Goal: Check status: Check status

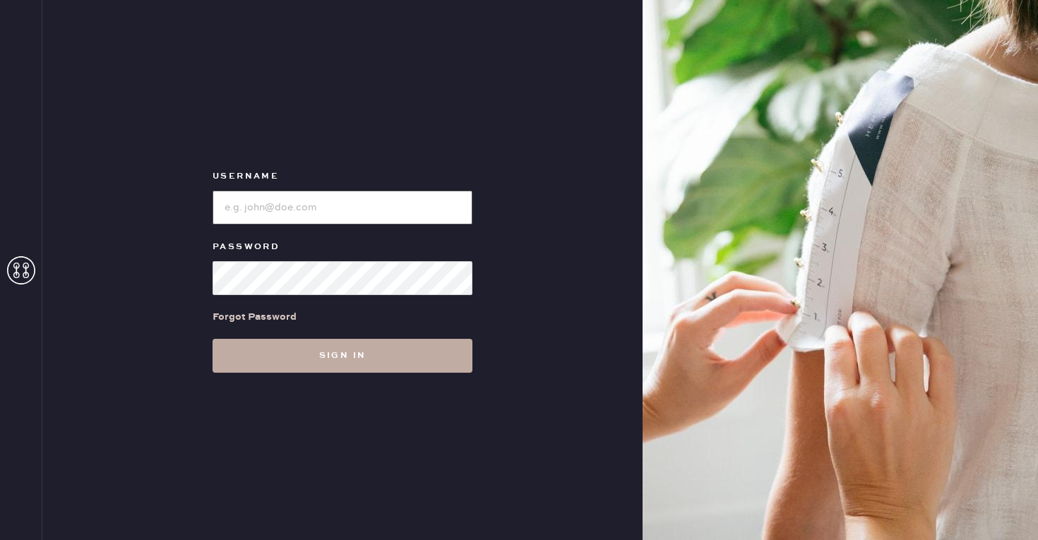
type input "[EMAIL_ADDRESS][DOMAIN_NAME]"
click at [362, 367] on button "Sign in" at bounding box center [343, 356] width 260 height 34
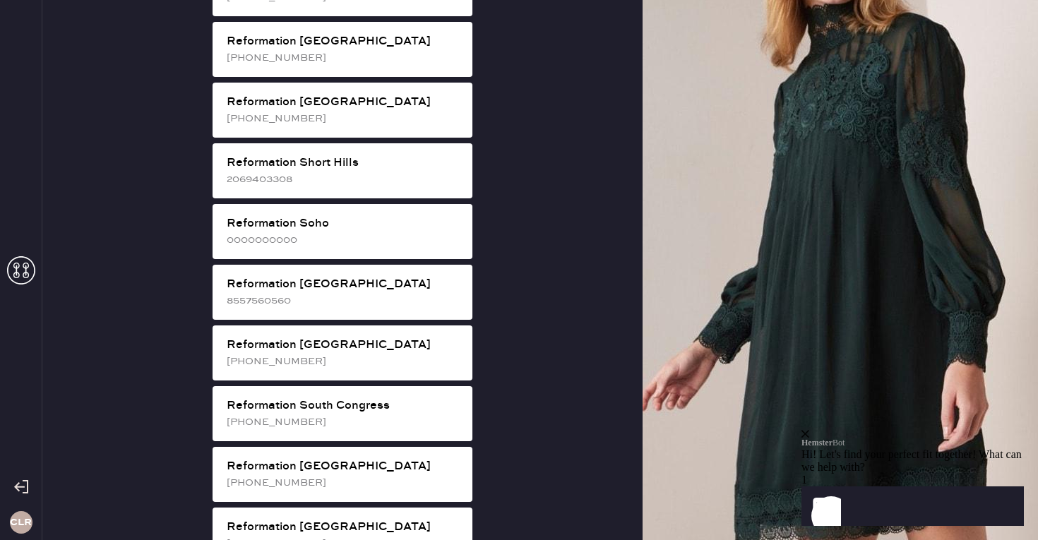
scroll to position [2315, 0]
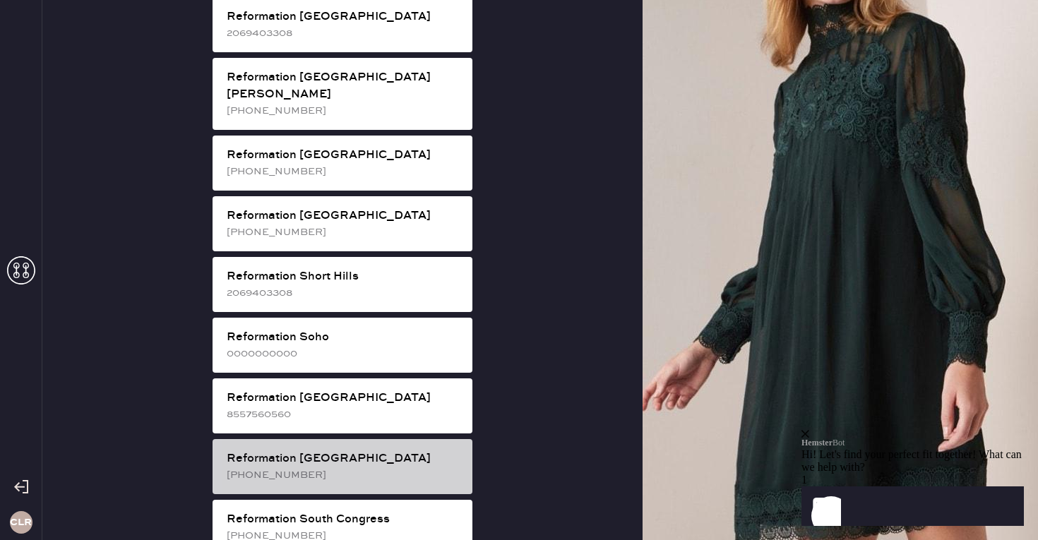
click at [388, 451] on div "Reformation [GEOGRAPHIC_DATA]" at bounding box center [344, 459] width 234 height 17
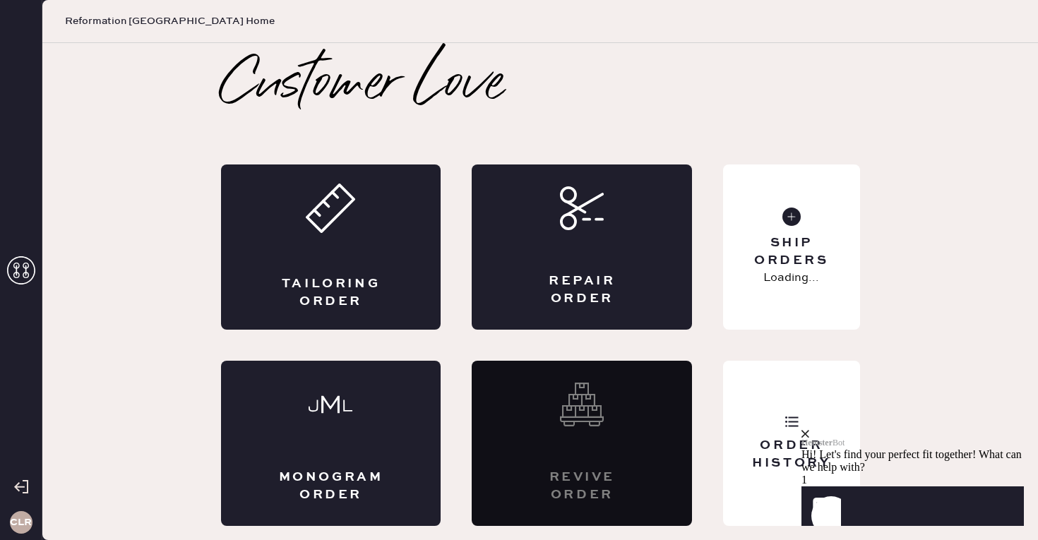
scroll to position [0, 0]
click at [1013, 430] on div "Hemster Bot Hi! Let's find your perfect fit together! What can we help with?" at bounding box center [913, 452] width 222 height 44
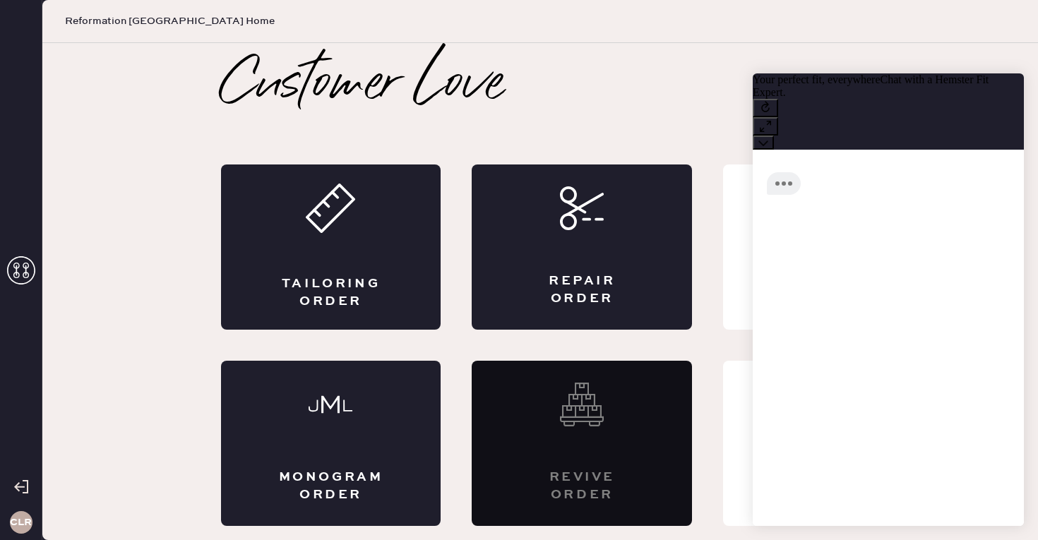
scroll to position [1, 0]
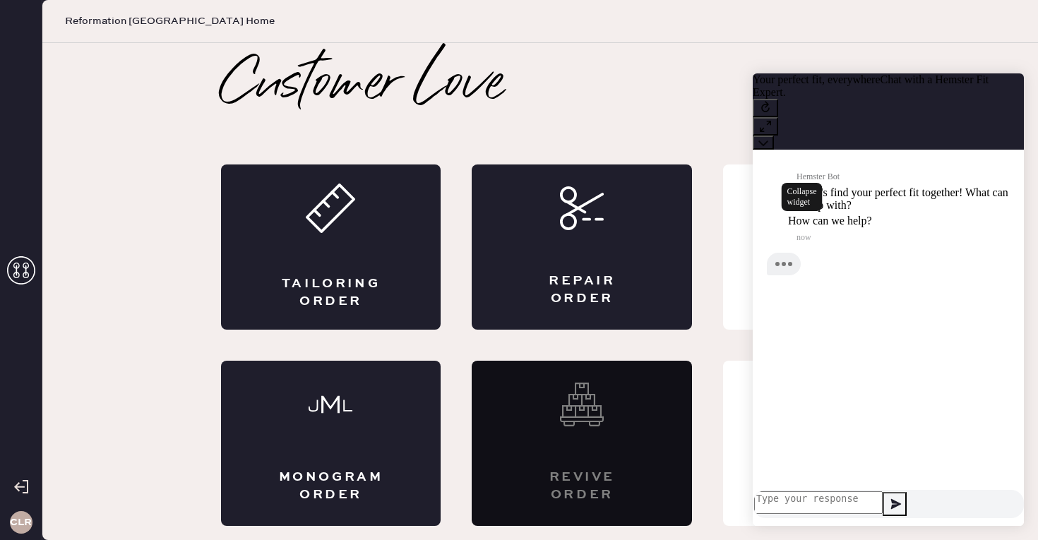
click at [774, 136] on button at bounding box center [763, 143] width 21 height 14
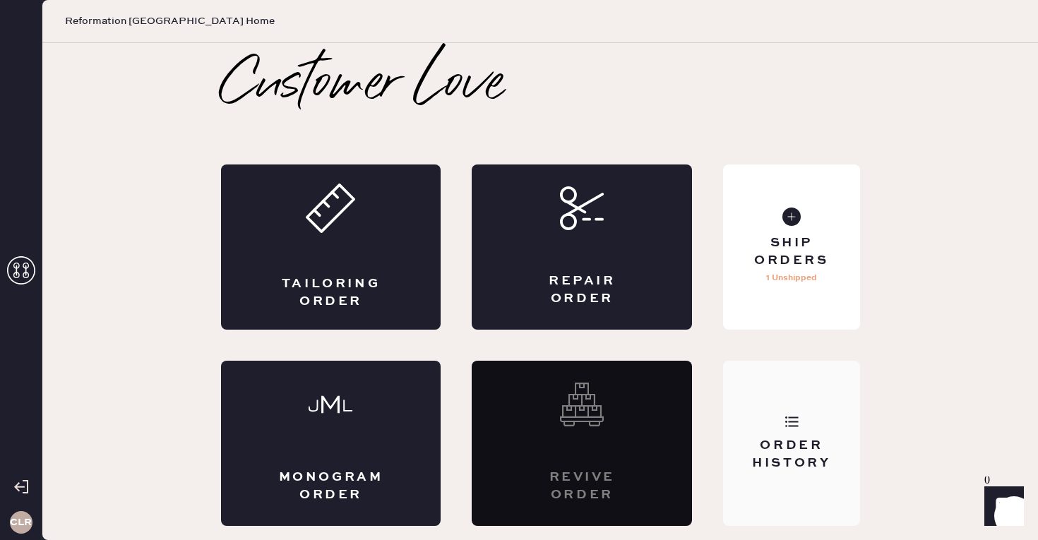
click at [778, 489] on div "Order History" at bounding box center [791, 443] width 136 height 165
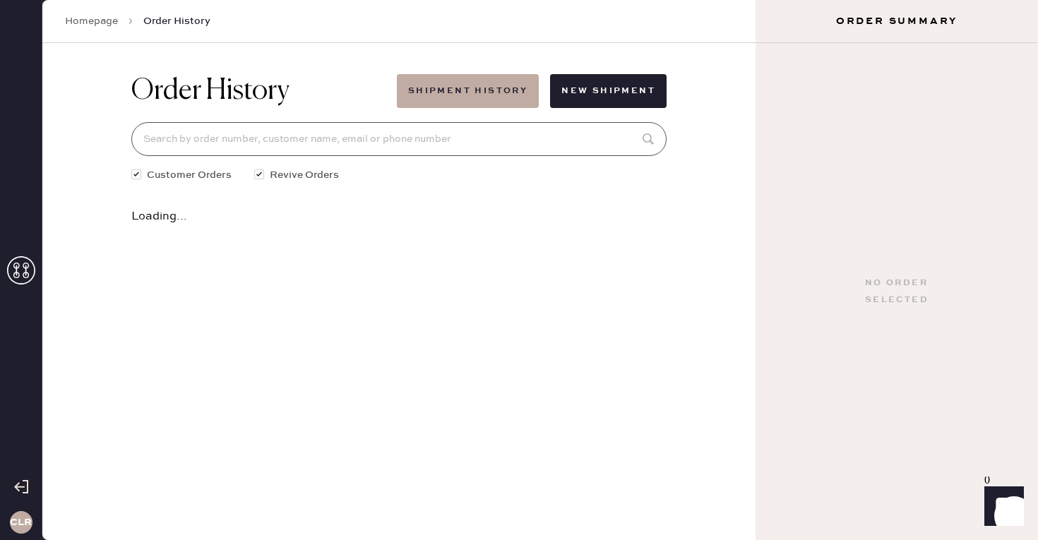
click at [285, 138] on input at bounding box center [398, 139] width 535 height 34
paste input "874012"
type input "8"
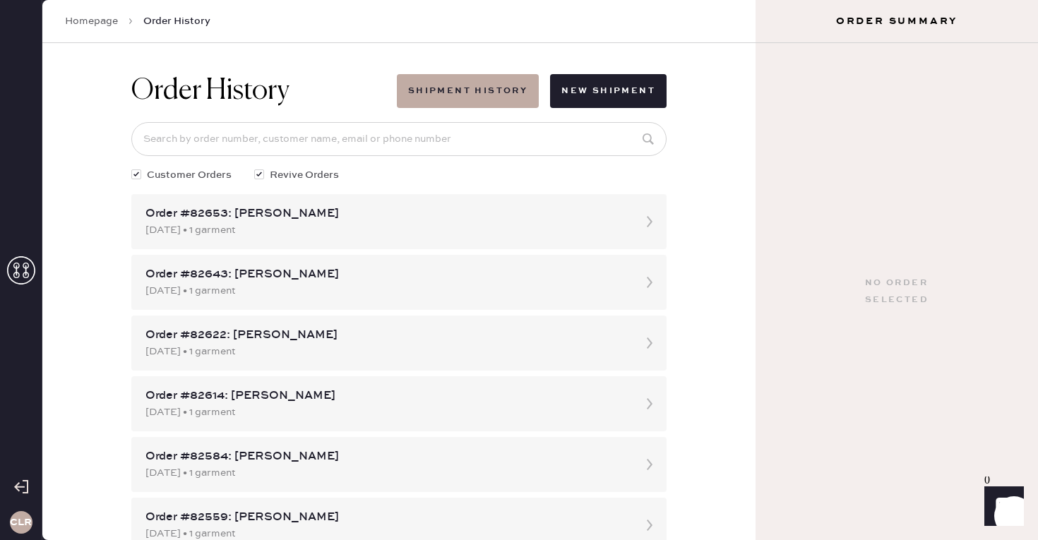
click at [78, 177] on div "Order History Shipment History New Shipment Customer Orders Revive Orders Order…" at bounding box center [398, 291] width 713 height 497
click at [406, 136] on input at bounding box center [398, 139] width 535 height 34
paste input "874012"
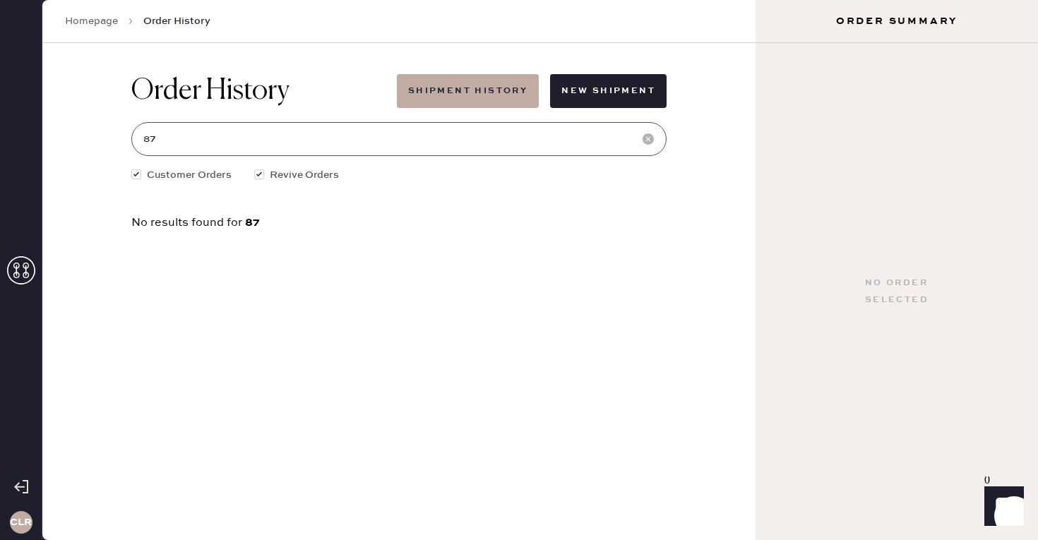
type input "8"
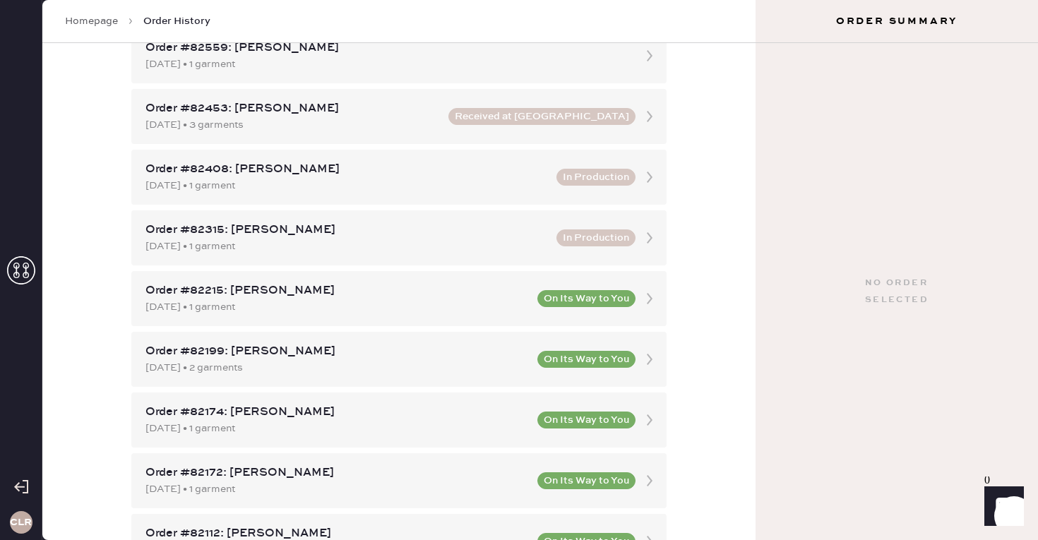
scroll to position [210, 0]
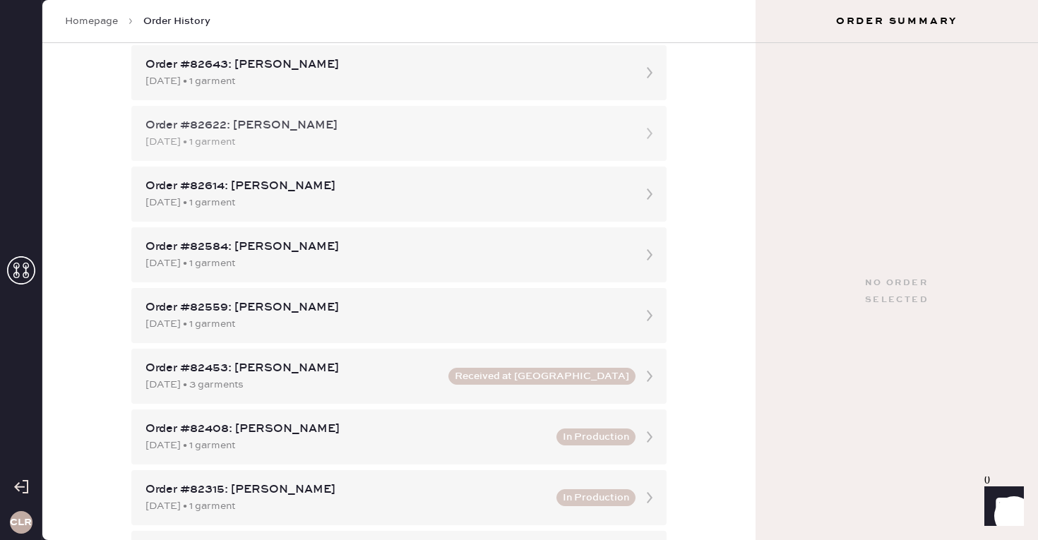
click at [317, 138] on div "[DATE] • 1 garment" at bounding box center [386, 142] width 482 height 16
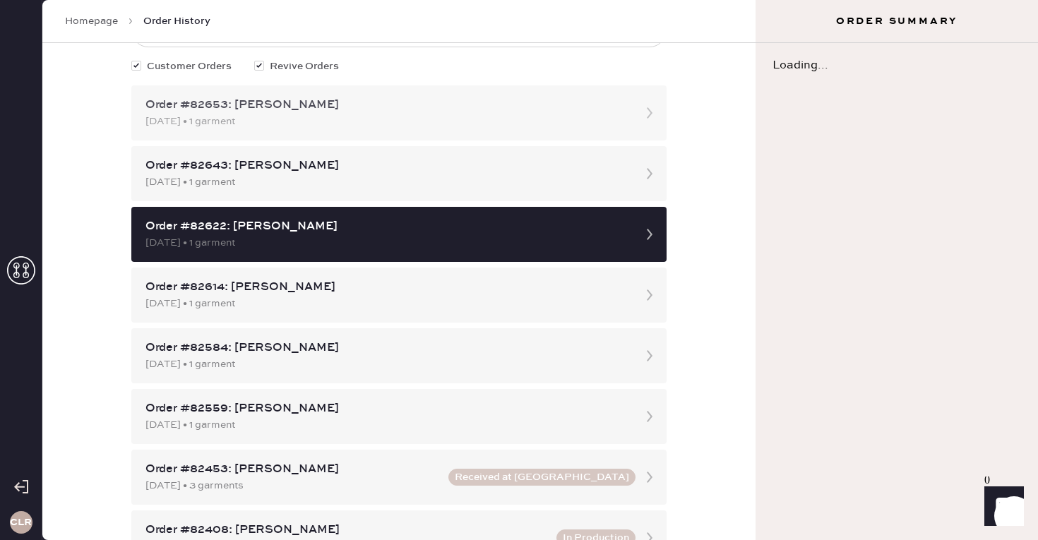
scroll to position [113, 0]
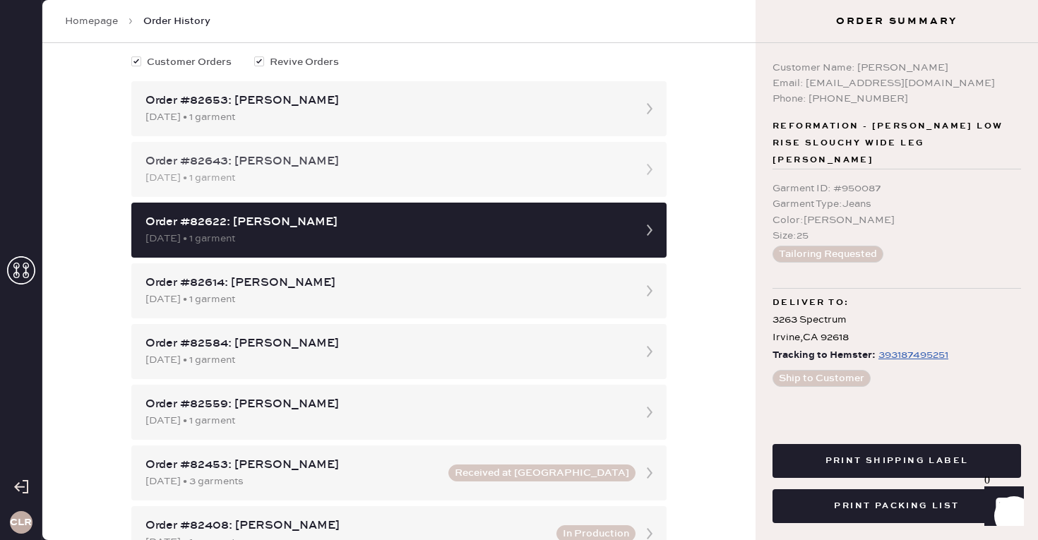
click at [357, 183] on div "[DATE] • 1 garment" at bounding box center [386, 178] width 482 height 16
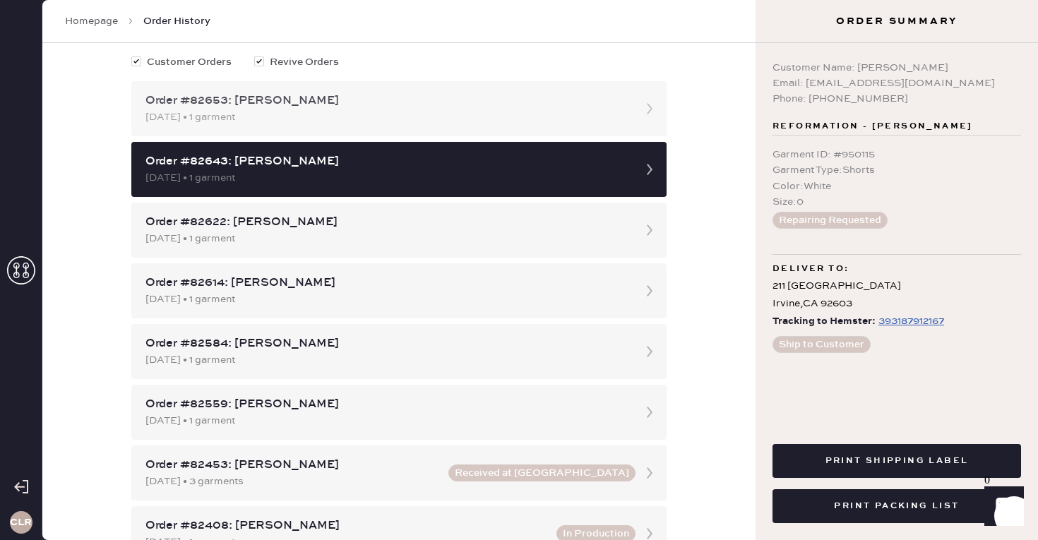
click at [439, 104] on div "Order #82653: [PERSON_NAME]" at bounding box center [386, 101] width 482 height 17
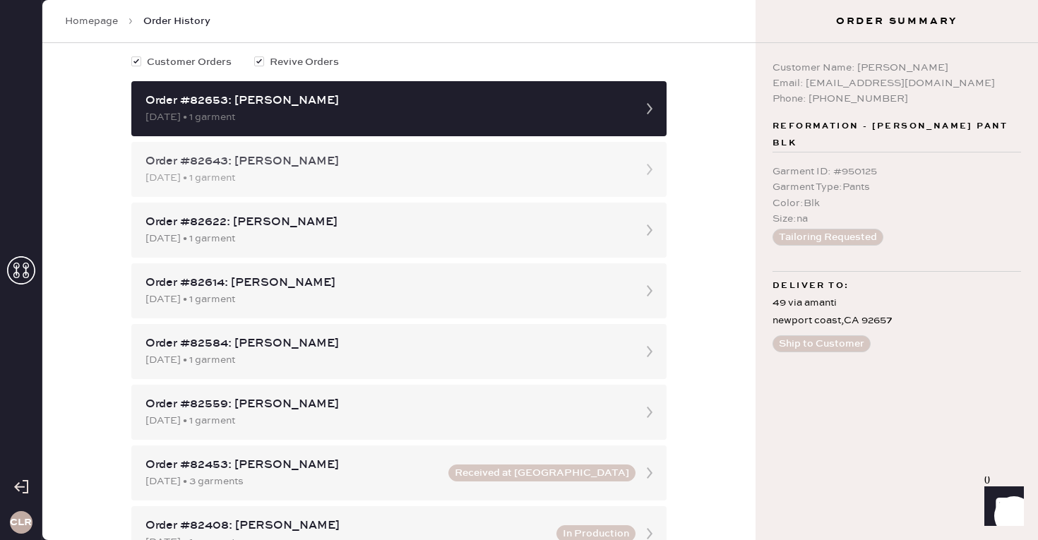
click at [350, 172] on div "[DATE] • 1 garment" at bounding box center [386, 178] width 482 height 16
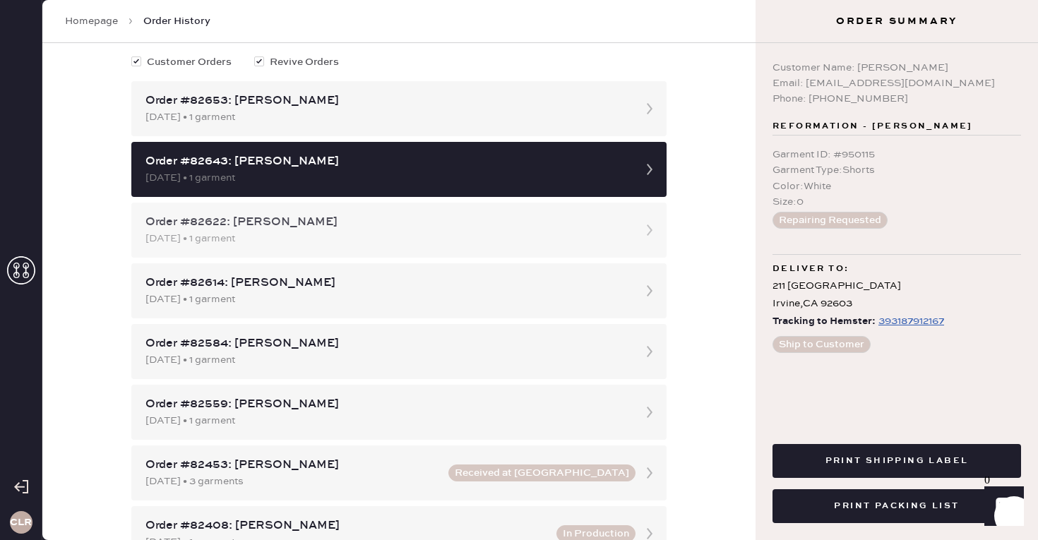
click at [356, 232] on div "[DATE] • 1 garment" at bounding box center [386, 239] width 482 height 16
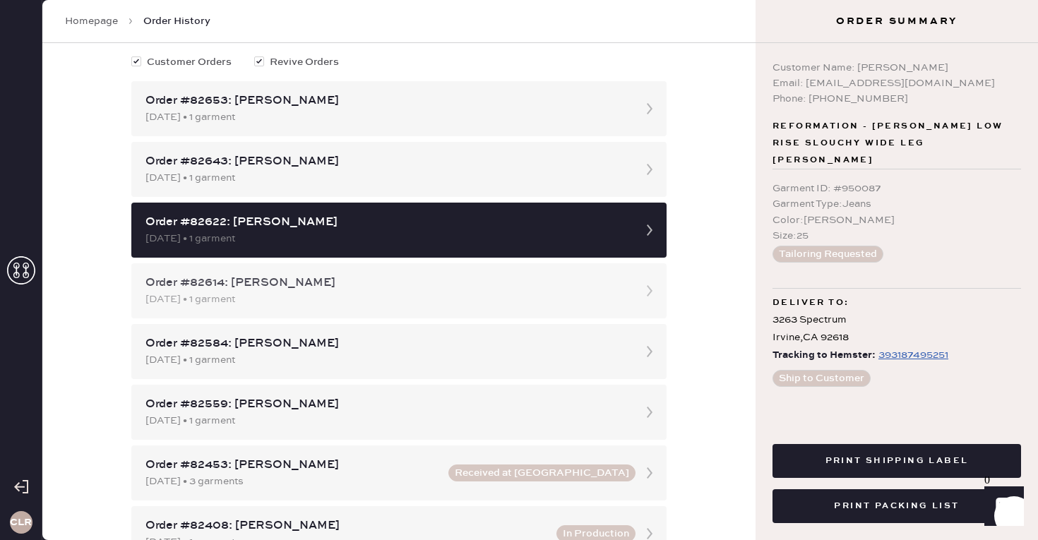
click at [367, 303] on div "[DATE] • 1 garment" at bounding box center [386, 300] width 482 height 16
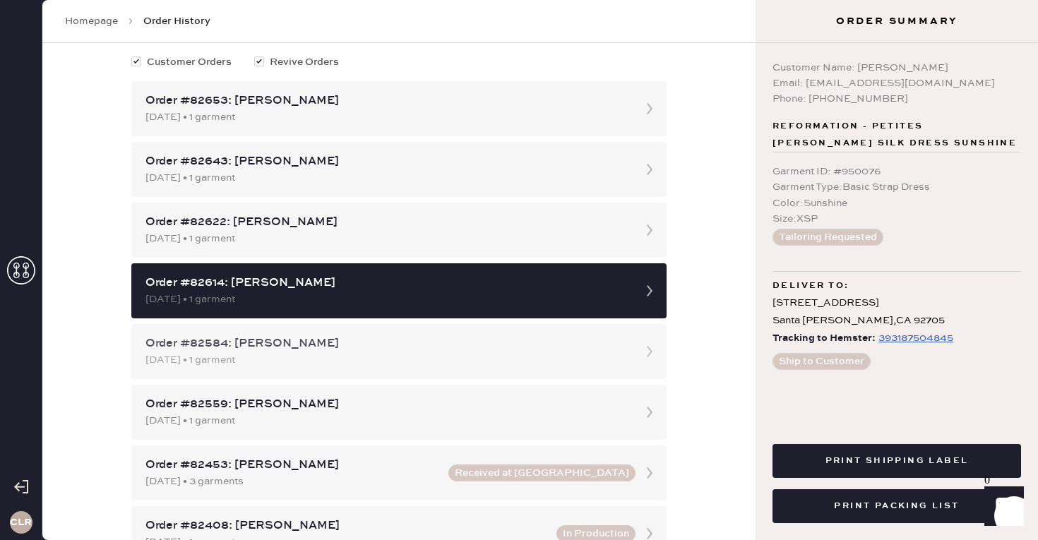
click at [372, 349] on div "Order #82584: [PERSON_NAME]" at bounding box center [386, 343] width 482 height 17
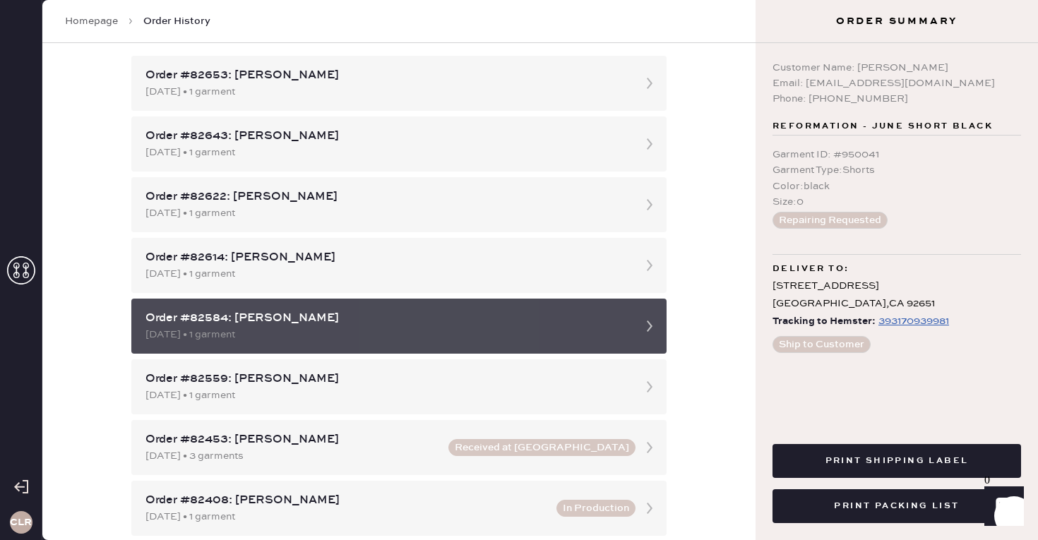
scroll to position [181, 0]
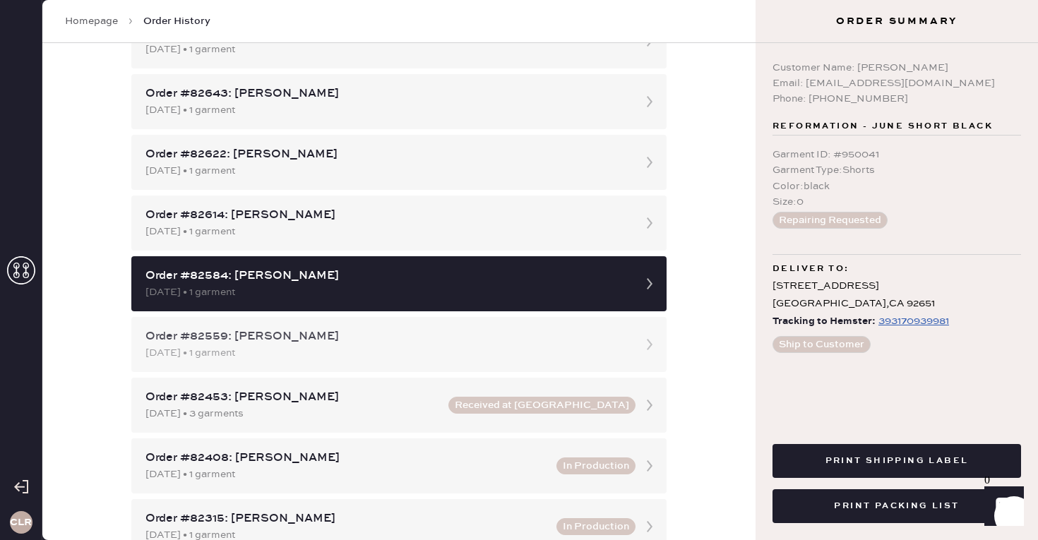
click at [392, 350] on div "[DATE] • 1 garment" at bounding box center [386, 353] width 482 height 16
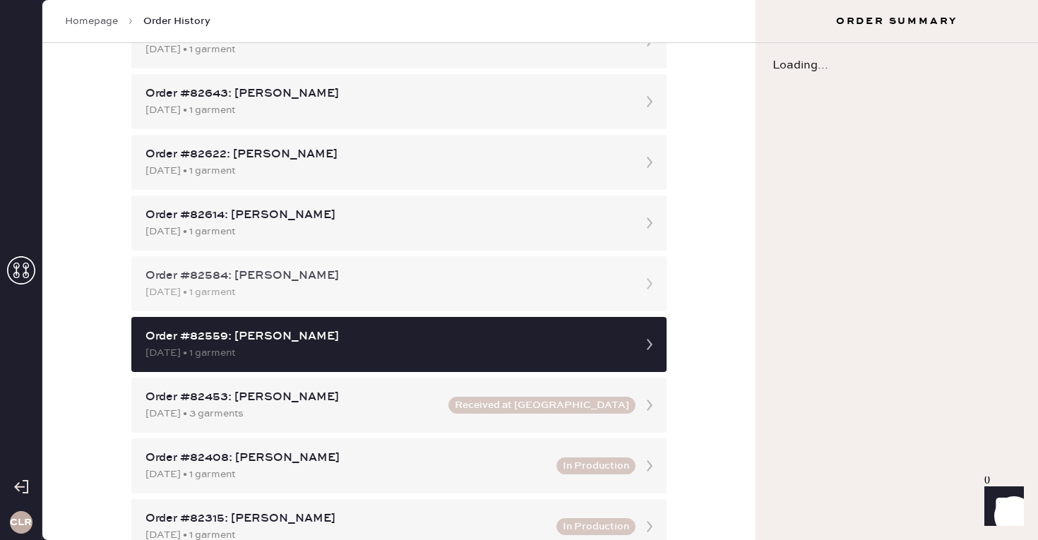
click at [448, 263] on div "Order #82584: [PERSON_NAME] [DATE] • 1 garment" at bounding box center [398, 283] width 535 height 55
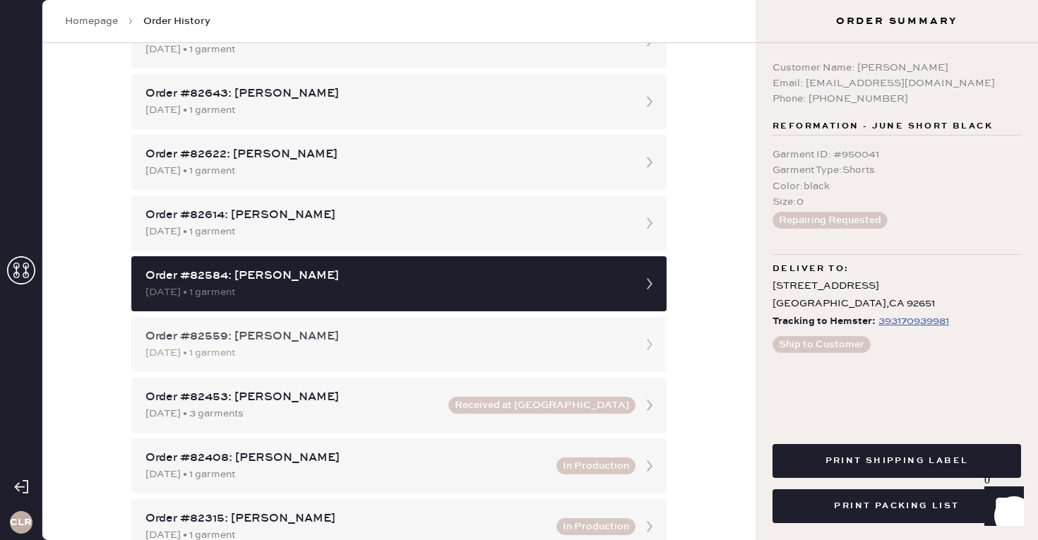
click at [428, 345] on div "Order #82559: [PERSON_NAME]" at bounding box center [386, 336] width 482 height 17
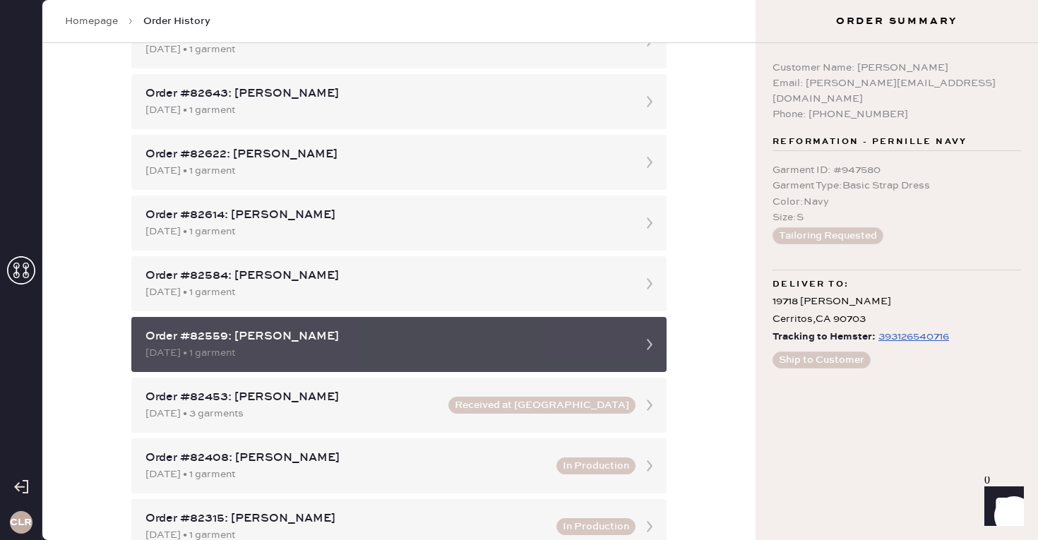
scroll to position [299, 0]
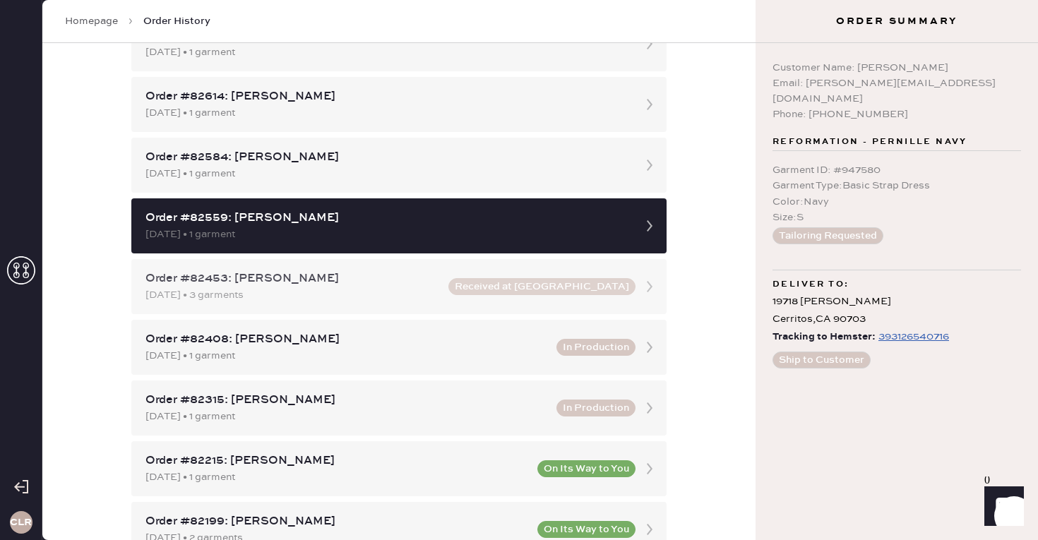
click at [440, 284] on div "Order #82453: [PERSON_NAME]" at bounding box center [292, 278] width 294 height 17
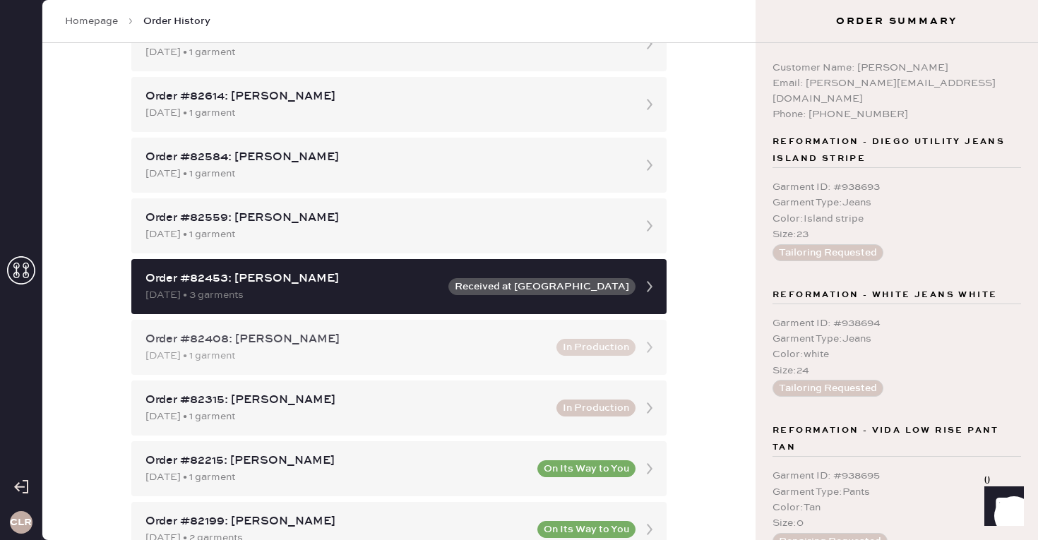
click at [454, 330] on div "Order #82408: [PERSON_NAME] [DATE] • 1 garment In Production" at bounding box center [398, 347] width 535 height 55
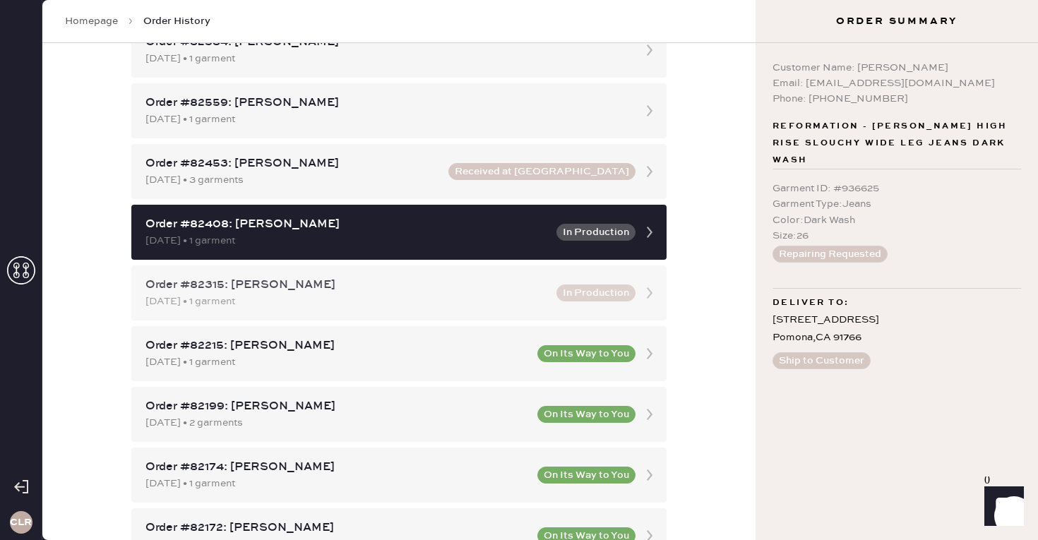
scroll to position [431, 0]
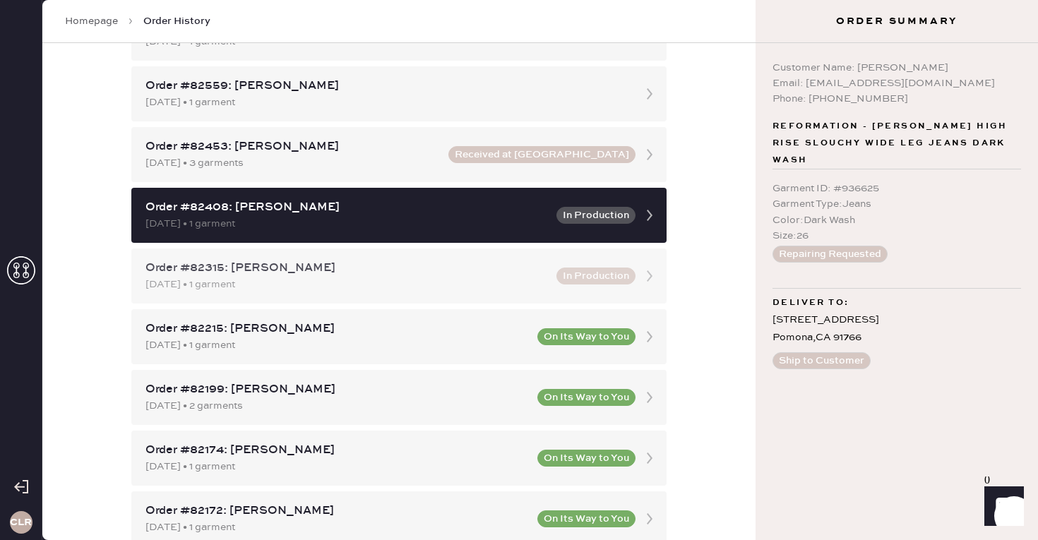
click at [500, 286] on div "[DATE] • 1 garment" at bounding box center [346, 285] width 403 height 16
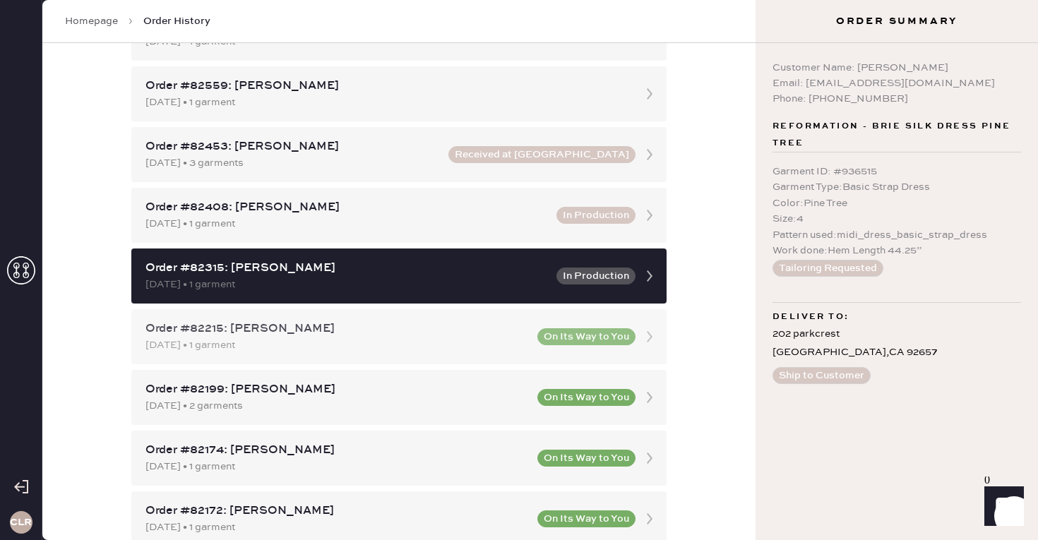
click at [483, 318] on div "Order #82215: [PERSON_NAME] [DATE] • 1 garment On Its Way to You" at bounding box center [398, 336] width 535 height 55
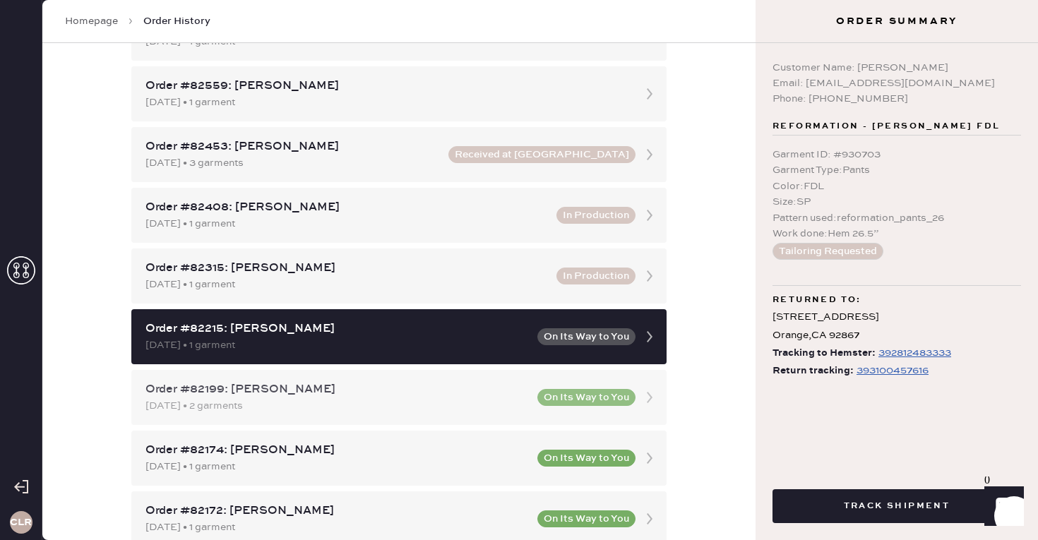
click at [493, 393] on div "Order #82199: [PERSON_NAME]" at bounding box center [336, 389] width 383 height 17
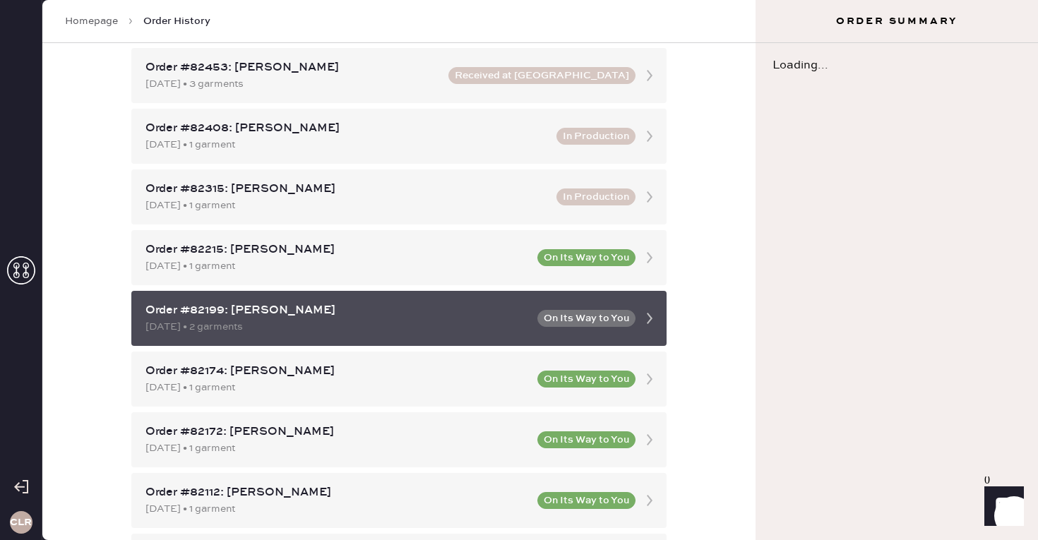
scroll to position [511, 0]
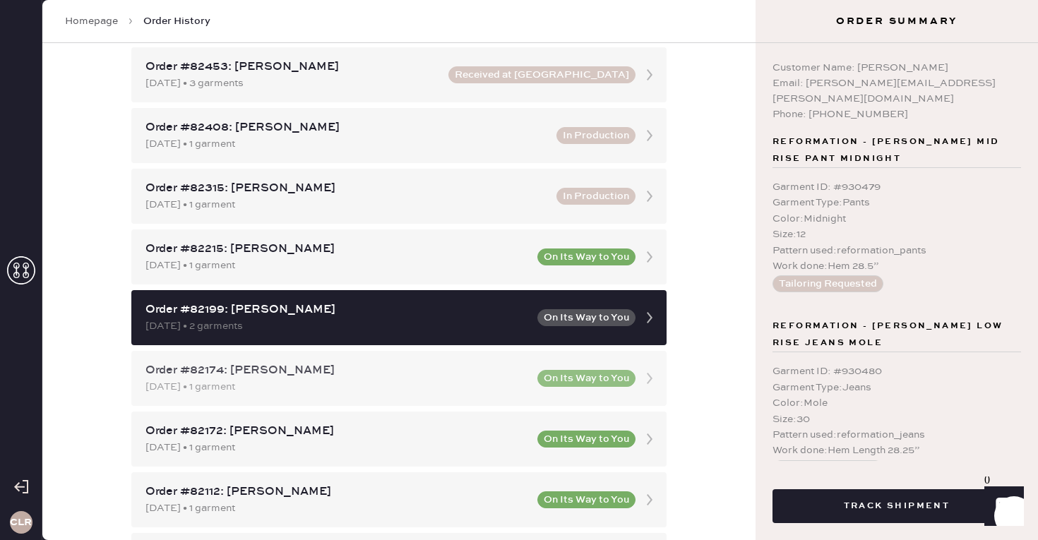
click at [506, 384] on div "[DATE] • 1 garment" at bounding box center [336, 387] width 383 height 16
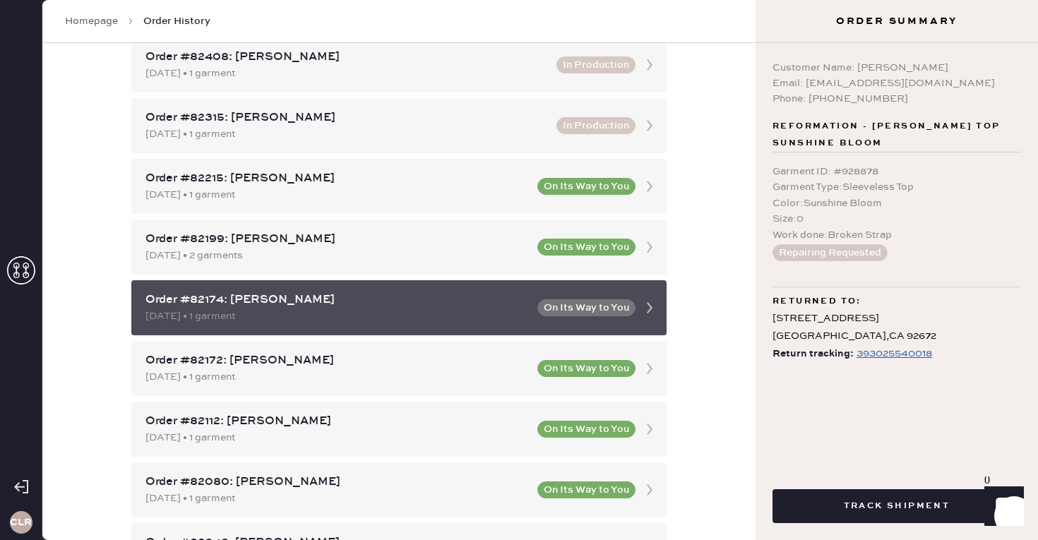
scroll to position [619, 0]
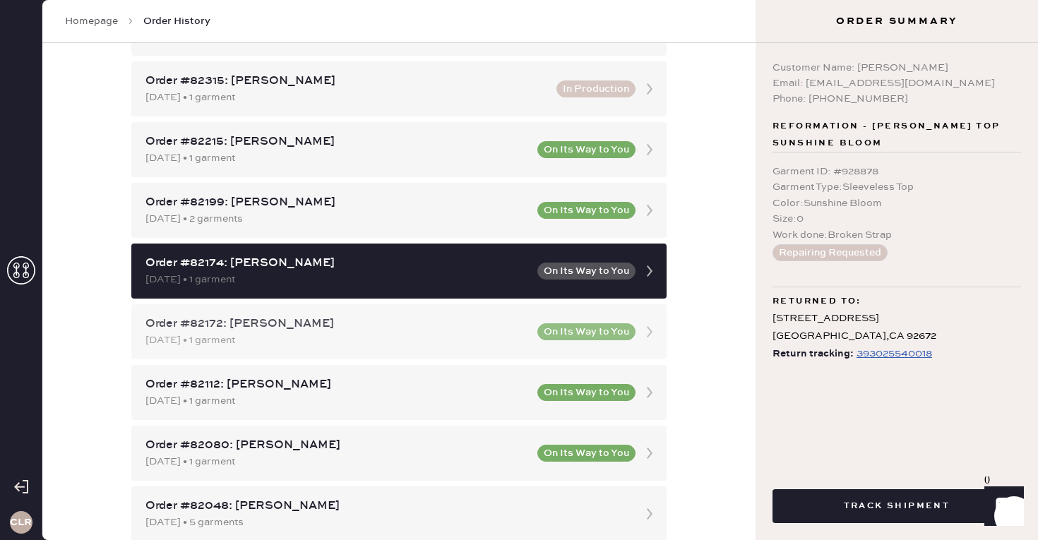
click at [490, 346] on div "[DATE] • 1 garment" at bounding box center [336, 341] width 383 height 16
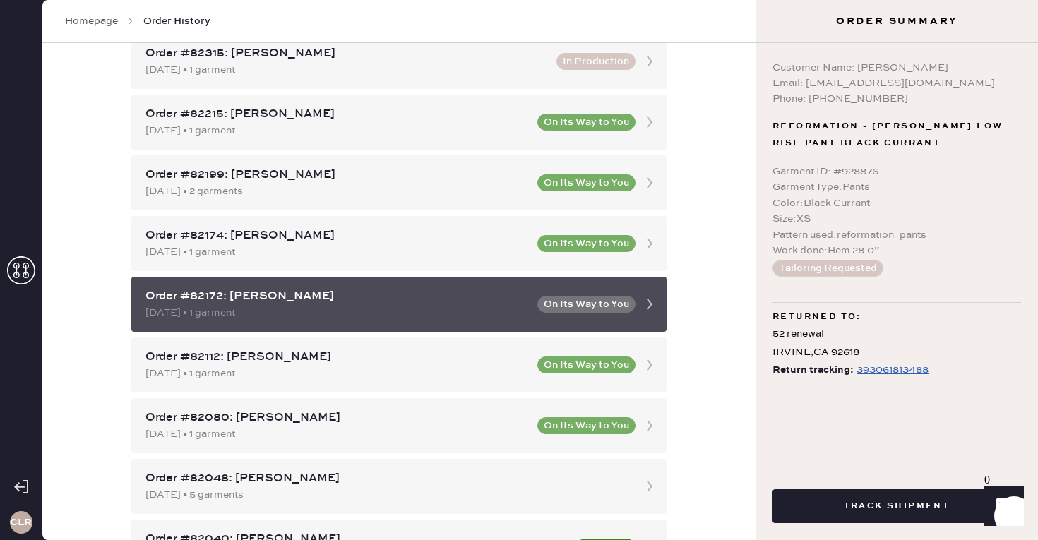
scroll to position [655, 0]
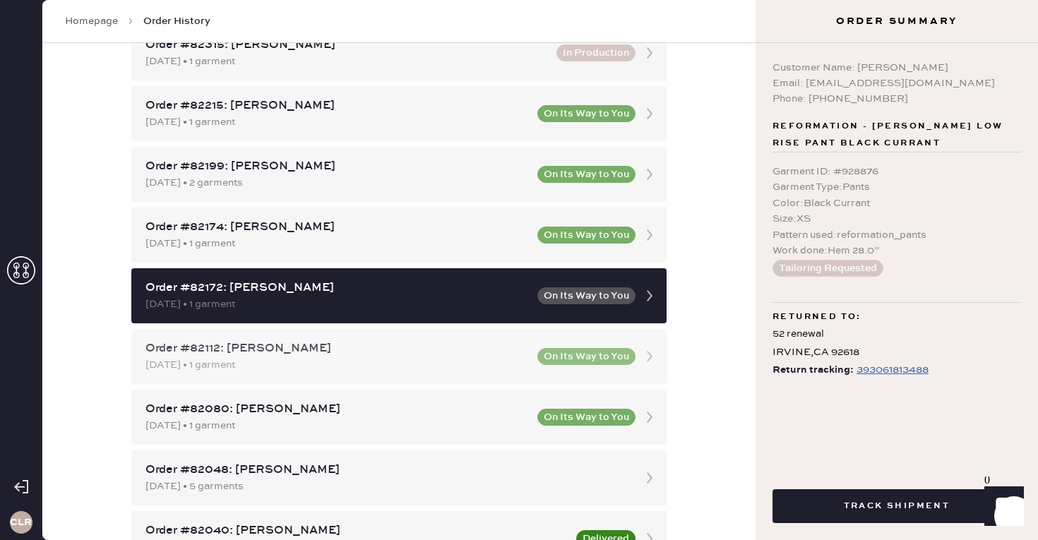
click at [485, 333] on div "Order #82112: [PERSON_NAME] [DATE] • 1 garment On Its Way to You" at bounding box center [398, 356] width 535 height 55
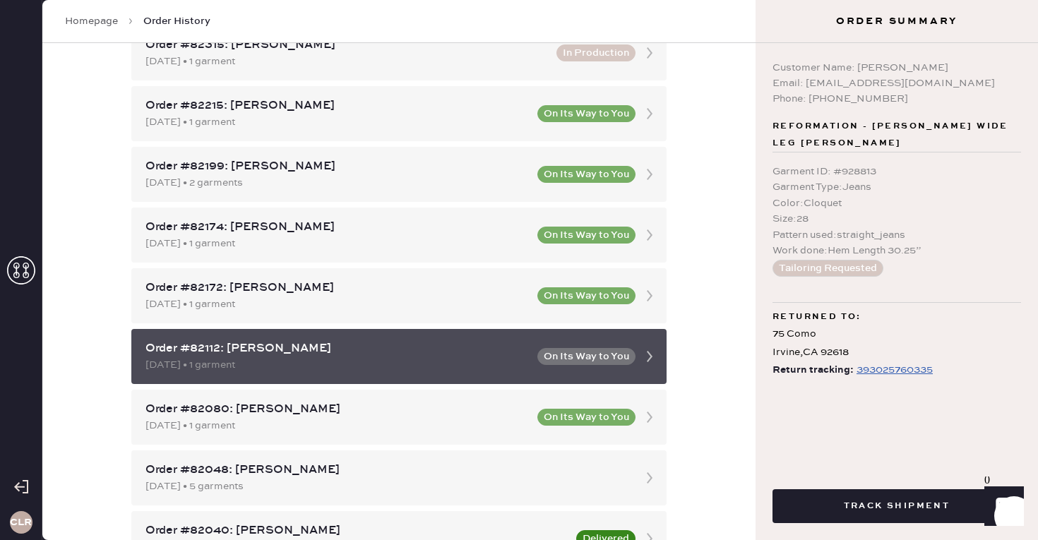
click at [445, 376] on div "Order #82112: [PERSON_NAME] [DATE] • 1 garment On Its Way to You" at bounding box center [398, 356] width 535 height 55
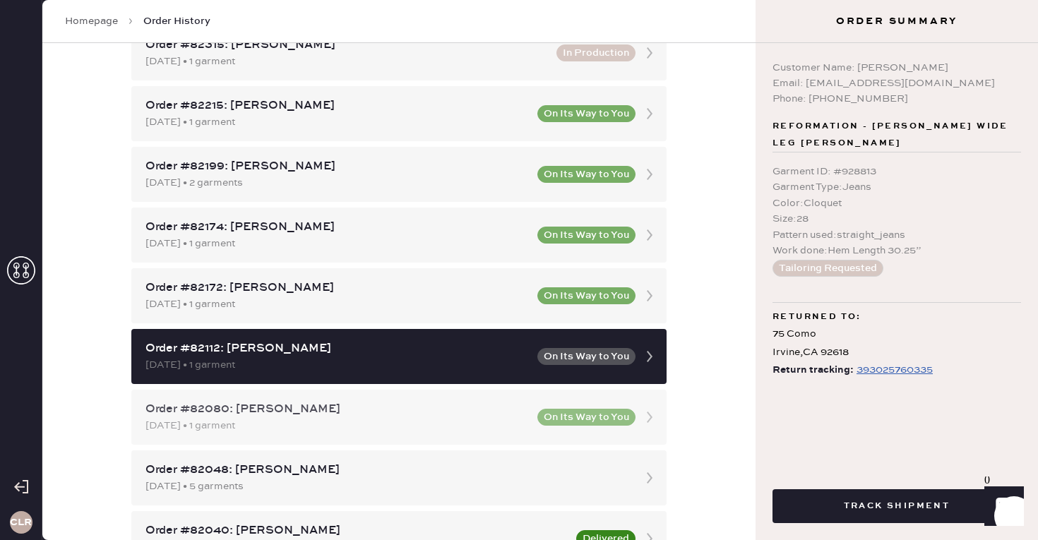
click at [468, 444] on div "Order #82080: [PERSON_NAME] [DATE] • 1 garment On Its Way to You" at bounding box center [398, 417] width 535 height 55
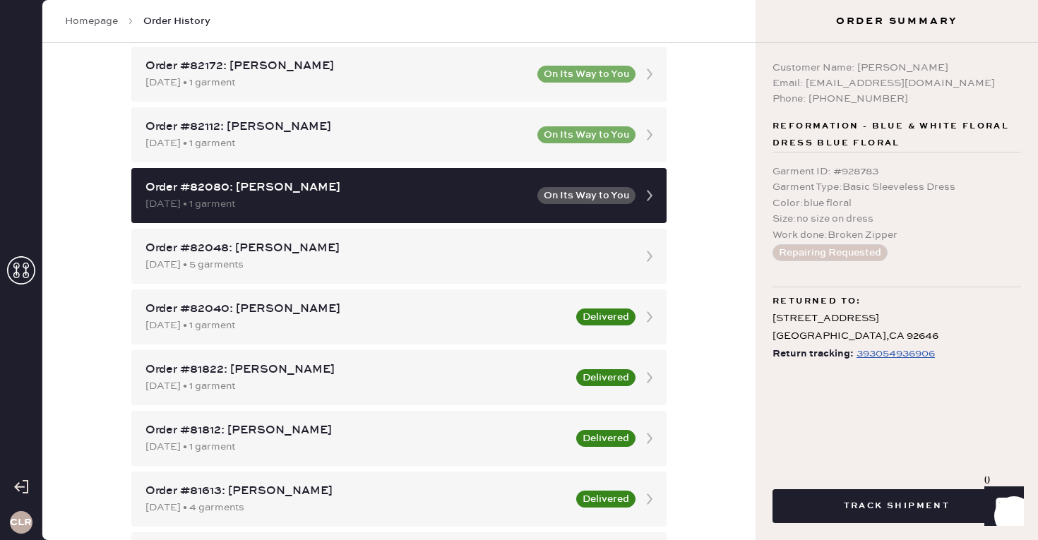
scroll to position [889, 0]
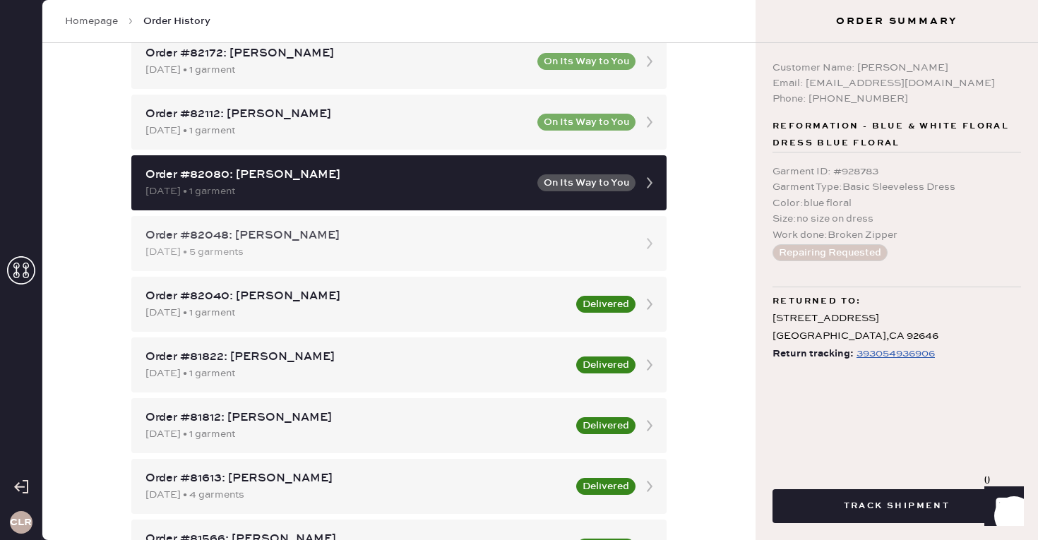
click at [424, 252] on div "[DATE] • 5 garments" at bounding box center [386, 252] width 482 height 16
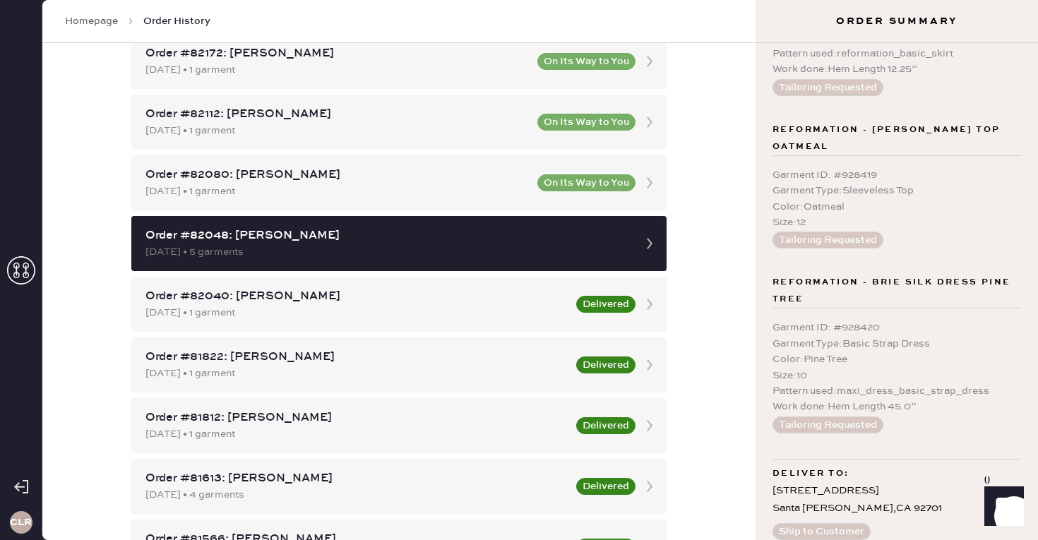
scroll to position [985, 0]
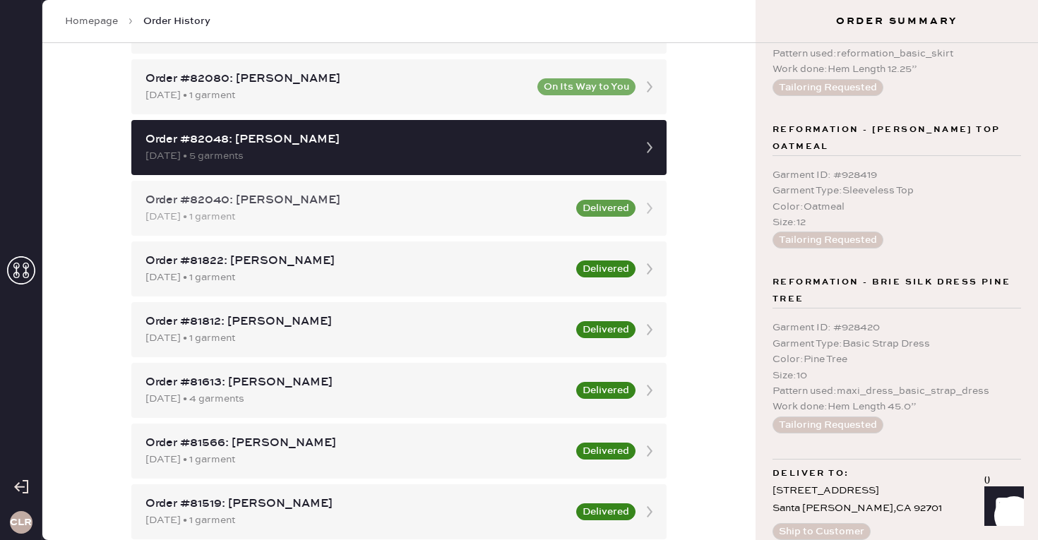
click at [458, 227] on div "Order #82040: [PERSON_NAME] [DATE] • 1 garment Delivered" at bounding box center [398, 208] width 535 height 55
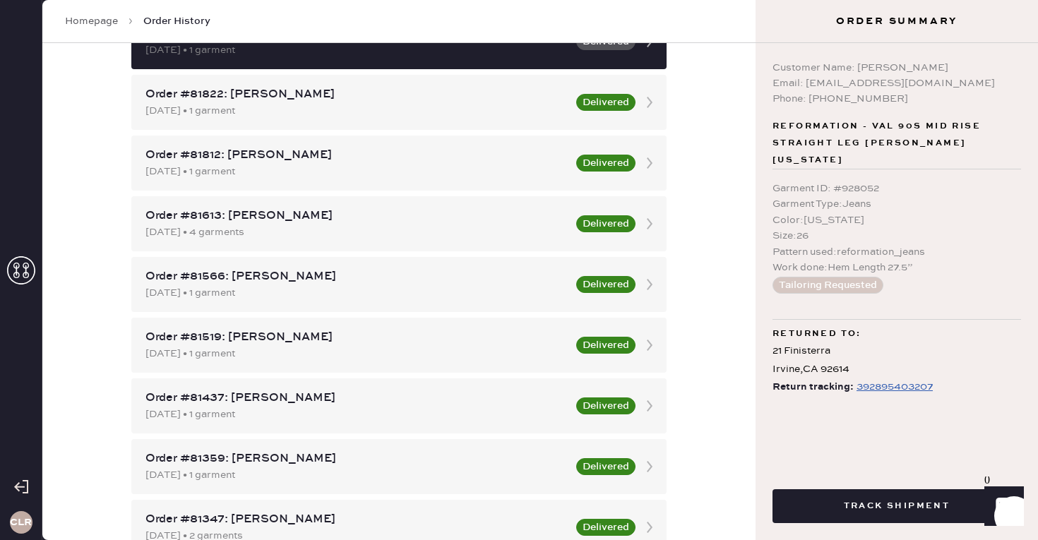
scroll to position [1167, 0]
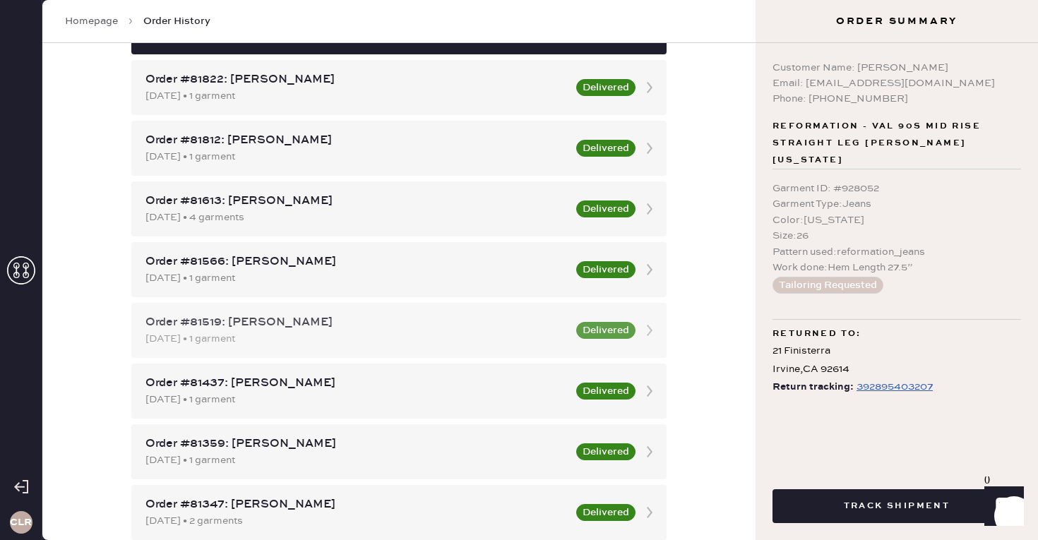
click at [398, 345] on div "[DATE] • 1 garment" at bounding box center [356, 339] width 422 height 16
